Goal: Communication & Community: Answer question/provide support

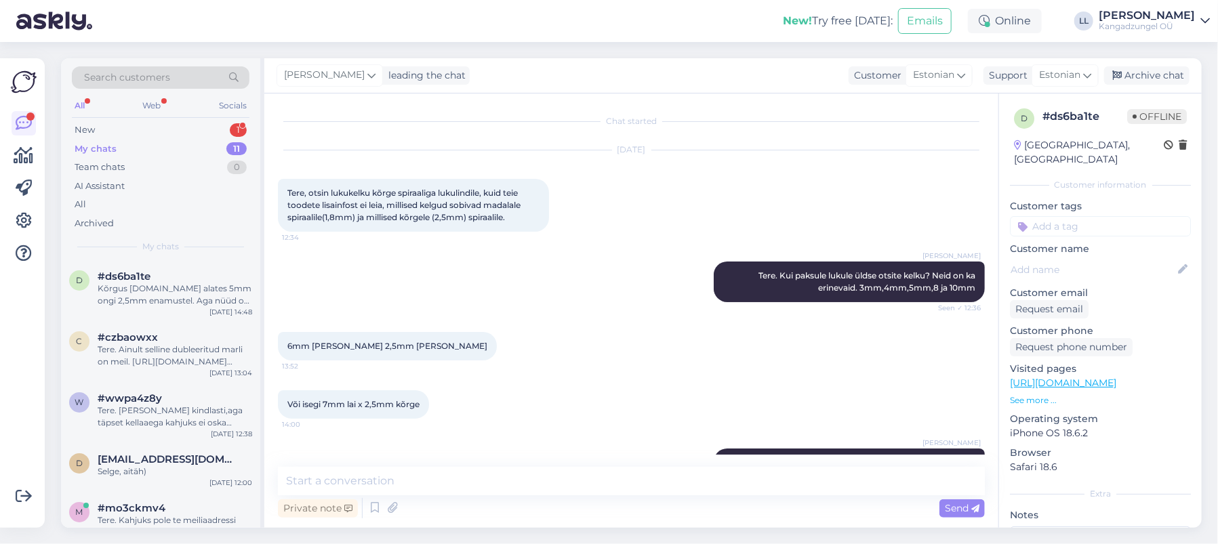
scroll to position [49, 0]
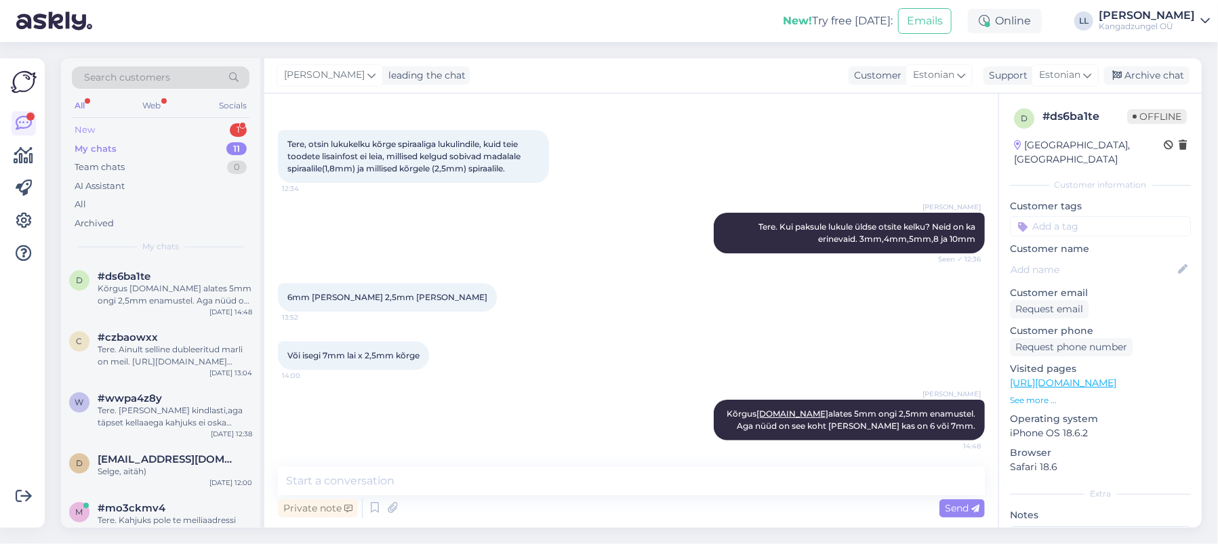
click at [154, 127] on div "New 1" at bounding box center [161, 130] width 178 height 19
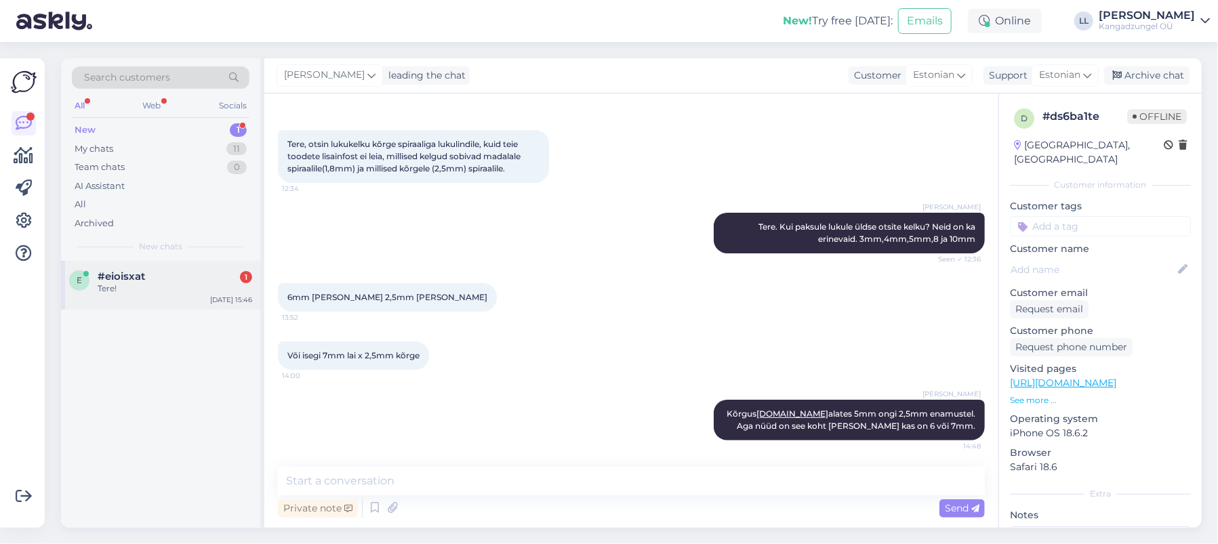
click at [169, 281] on div "#eioisxat 1" at bounding box center [175, 276] width 154 height 12
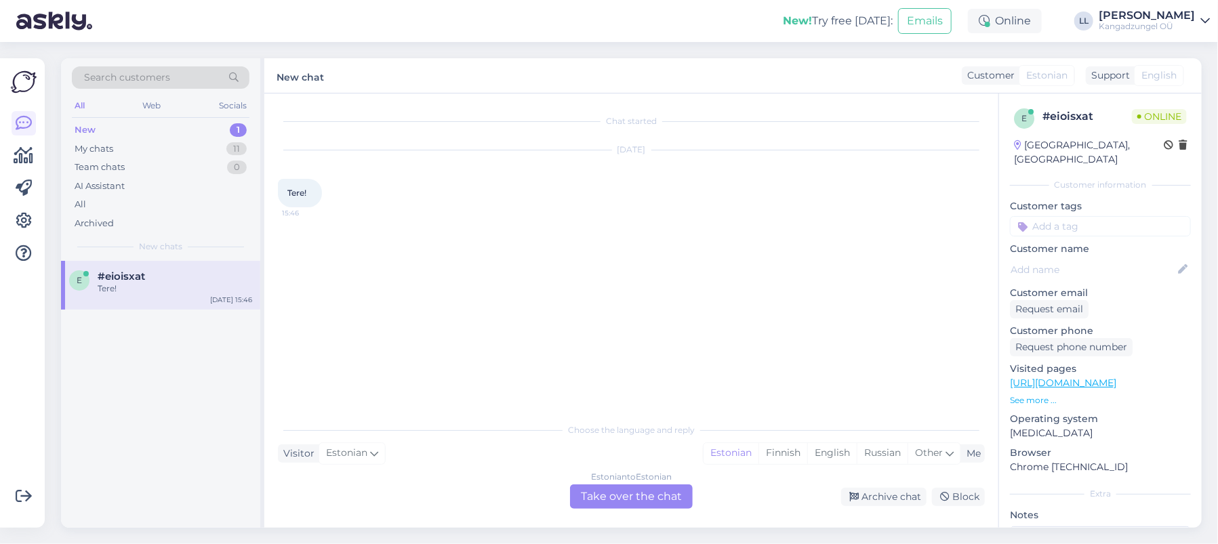
click at [667, 495] on div "Estonian to Estonian Take over the chat" at bounding box center [631, 497] width 123 height 24
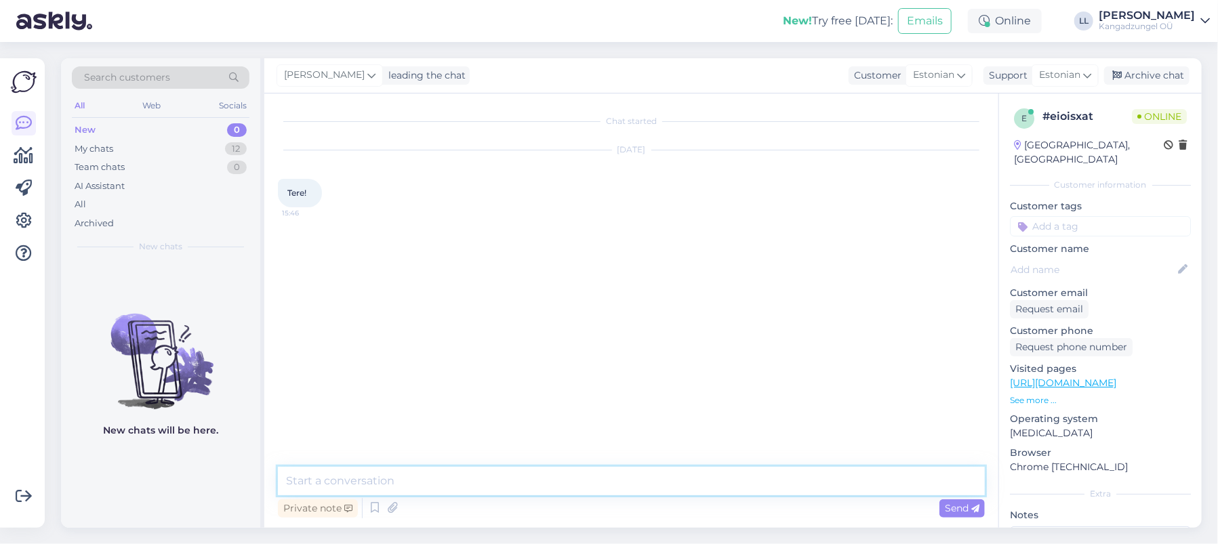
click at [488, 487] on textarea at bounding box center [631, 481] width 707 height 28
type textarea "Tere."
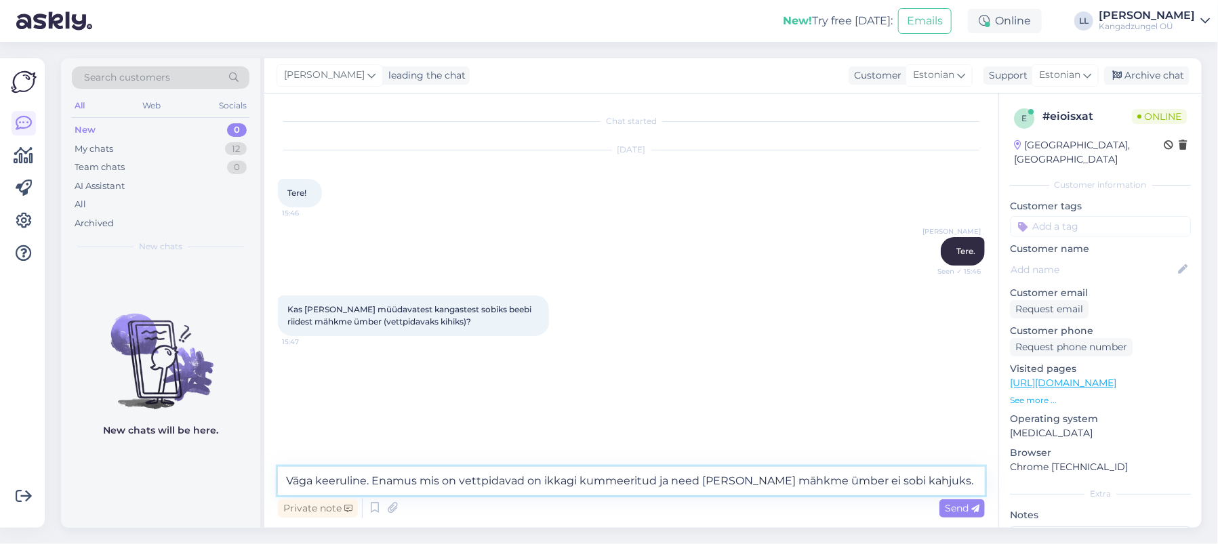
type textarea "Väga keeruline. Enamus mis on vettpidavad on ikkagi kummeeritud ja need [PERSON…"
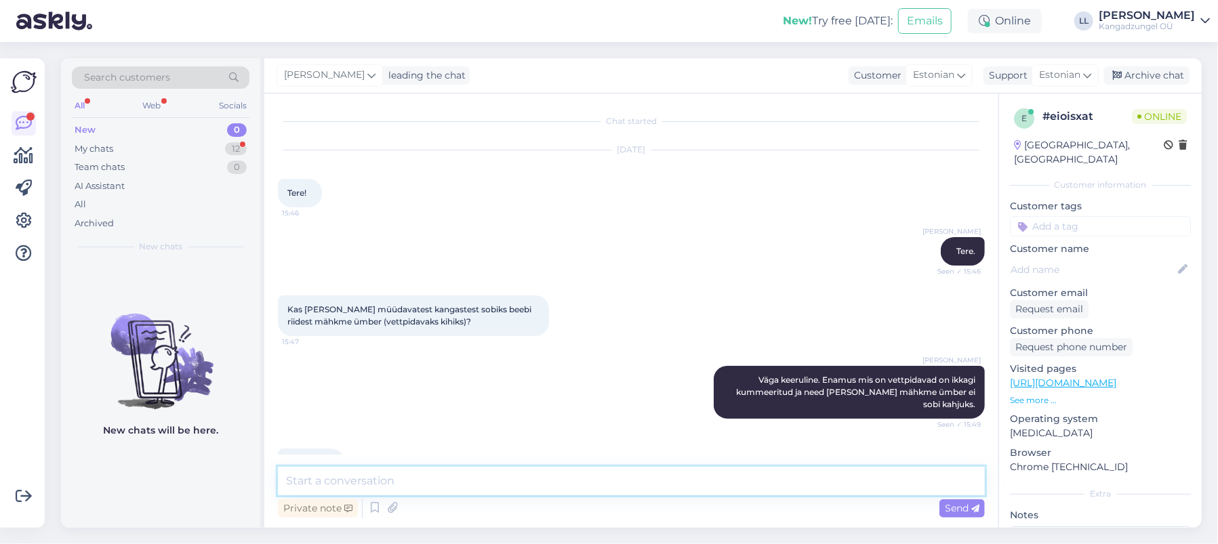
scroll to position [24, 0]
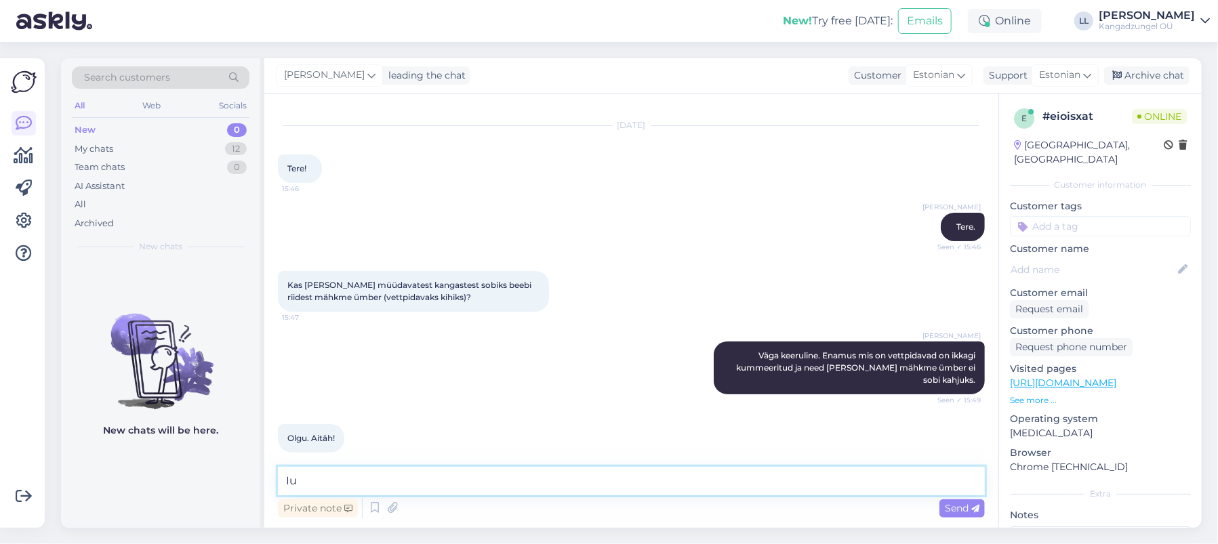
type textarea "I"
type textarea "Ilusat päeva jätku soovides Kadiriin Aare"
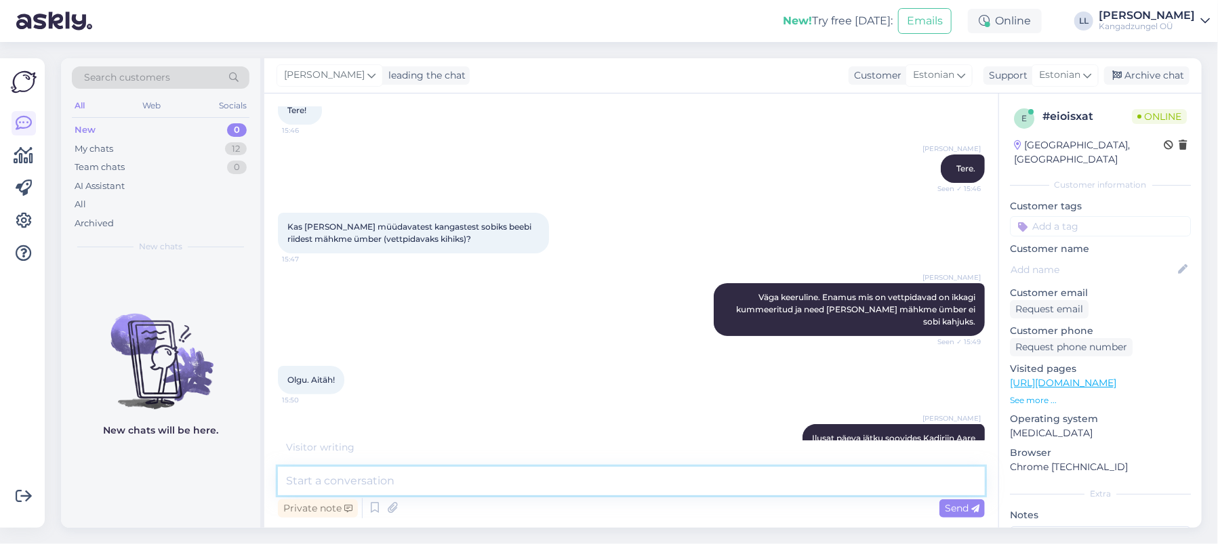
scroll to position [141, 0]
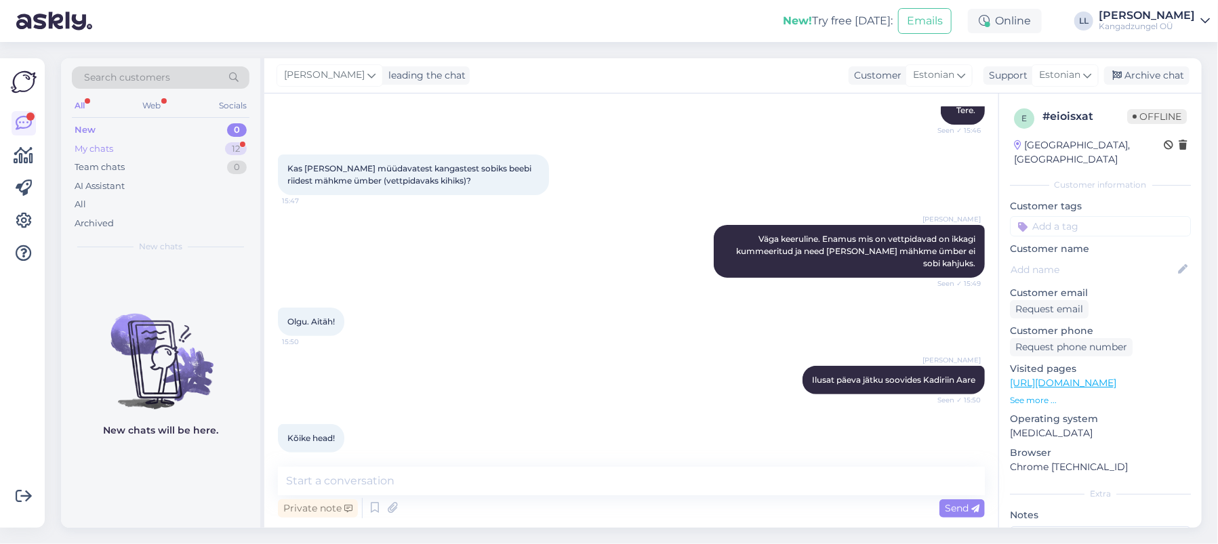
click at [168, 146] on div "My chats 12" at bounding box center [161, 149] width 178 height 19
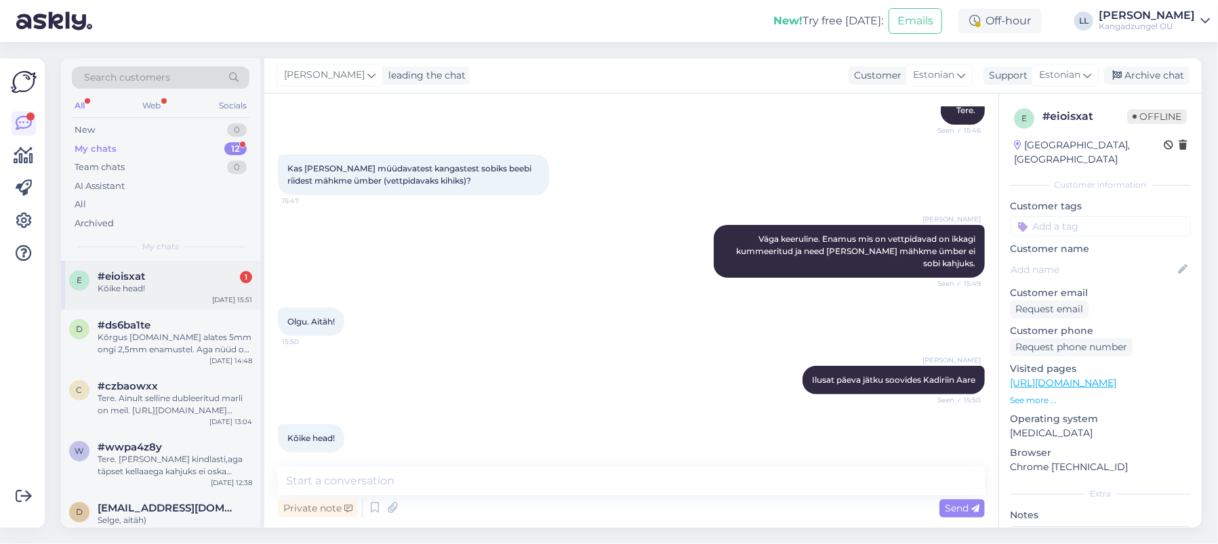
click at [148, 285] on div "Kõike head!" at bounding box center [175, 289] width 154 height 12
